Goal: Use online tool/utility: Utilize a website feature to perform a specific function

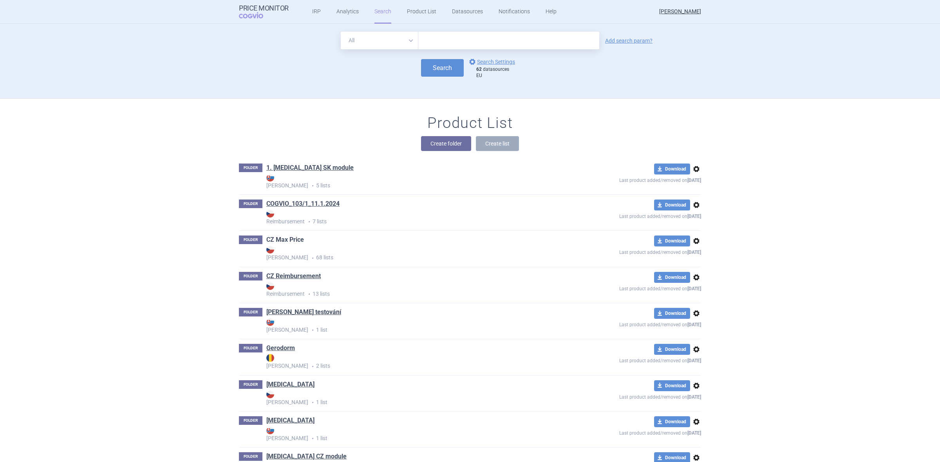
click at [286, 238] on link "CZ Max Price" at bounding box center [285, 240] width 38 height 9
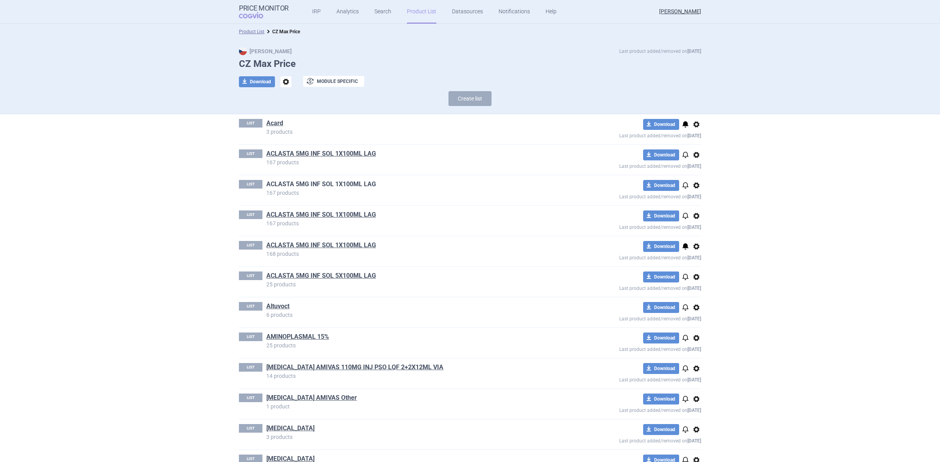
click at [298, 183] on link "ACLASTA 5MG INF SOL 1X100ML LAG" at bounding box center [321, 184] width 110 height 9
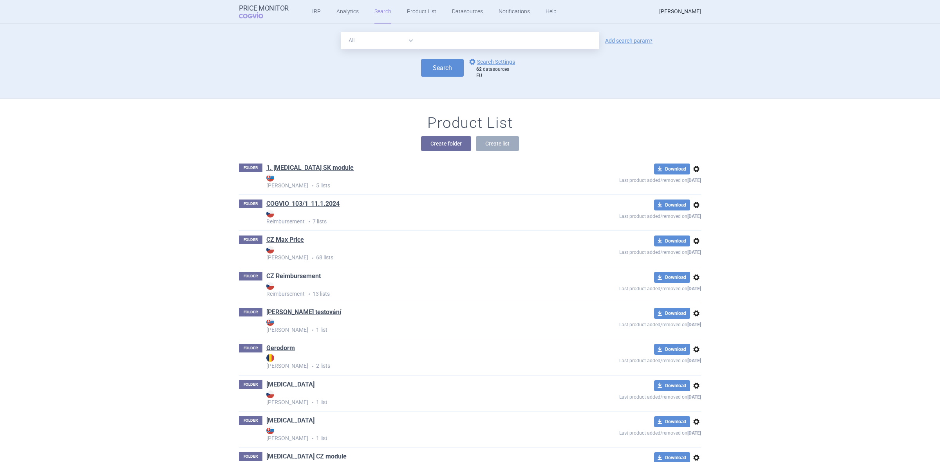
click at [289, 275] on link "CZ Reimbursement" at bounding box center [293, 276] width 54 height 9
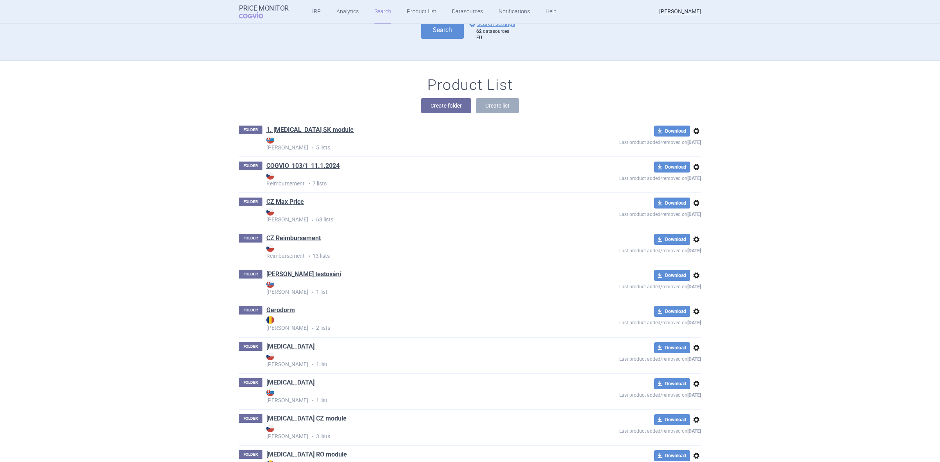
scroll to position [49, 0]
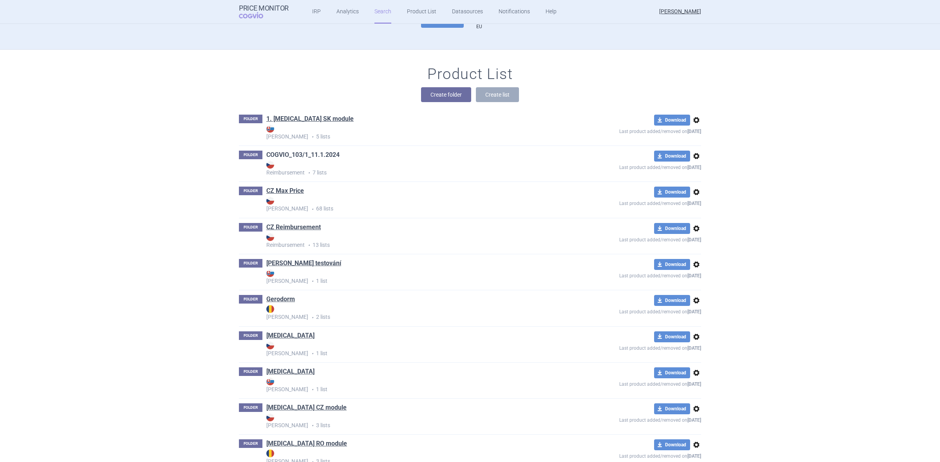
click at [321, 153] on link "COGVIO_103/1_11.1.2024" at bounding box center [302, 155] width 73 height 9
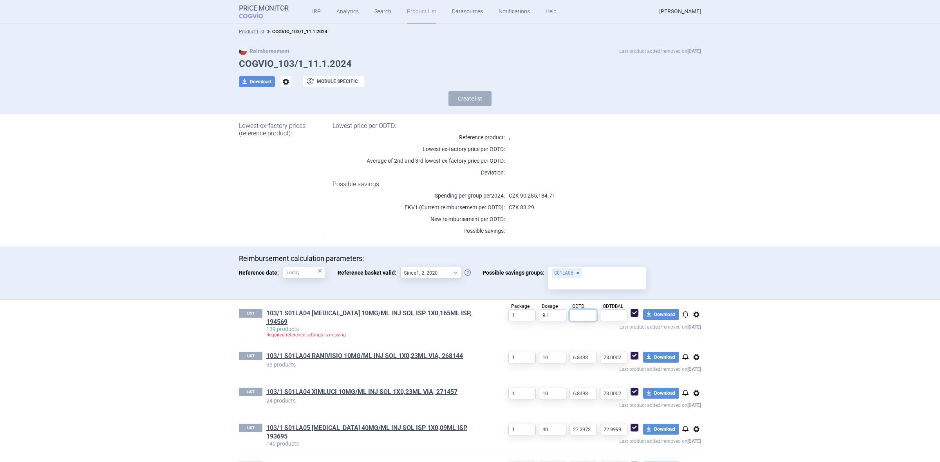
click at [582, 317] on input "text" at bounding box center [582, 316] width 27 height 12
click at [572, 314] on input "626" at bounding box center [582, 316] width 27 height 12
type input "6.26"
click at [674, 288] on div "Reimbursement calculation parameters: Reference date: × Reference basket valid:…" at bounding box center [470, 272] width 462 height 37
click at [611, 314] on input "text" at bounding box center [613, 316] width 27 height 12
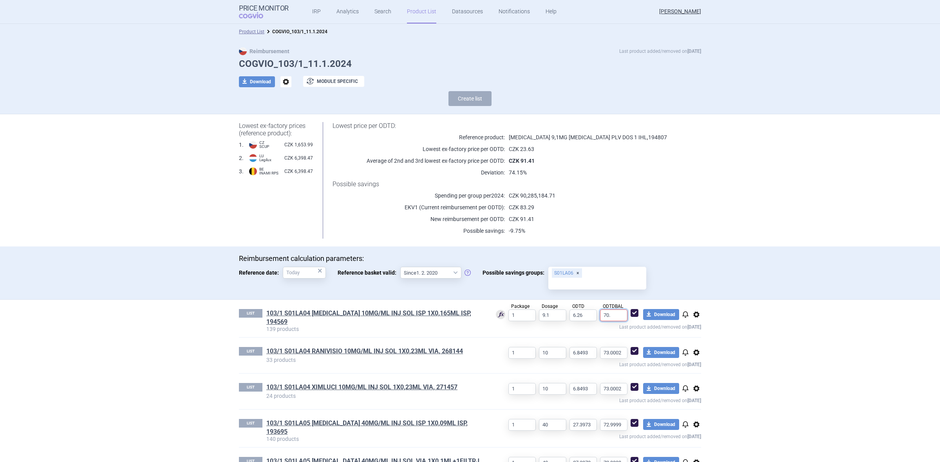
type input "70."
